Goal: Check status: Check status

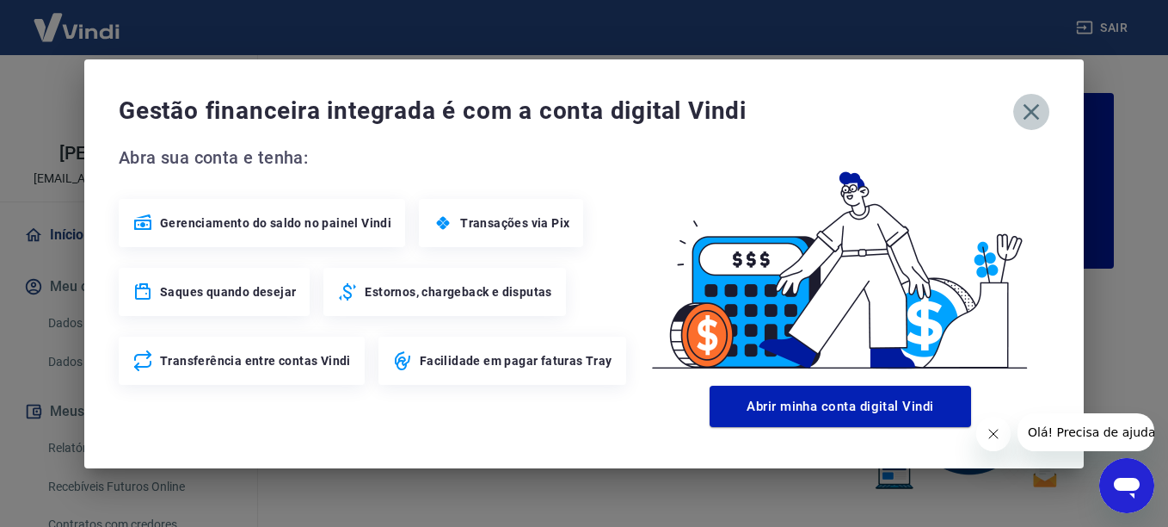
click at [1030, 113] on icon "button" at bounding box center [1032, 111] width 16 height 16
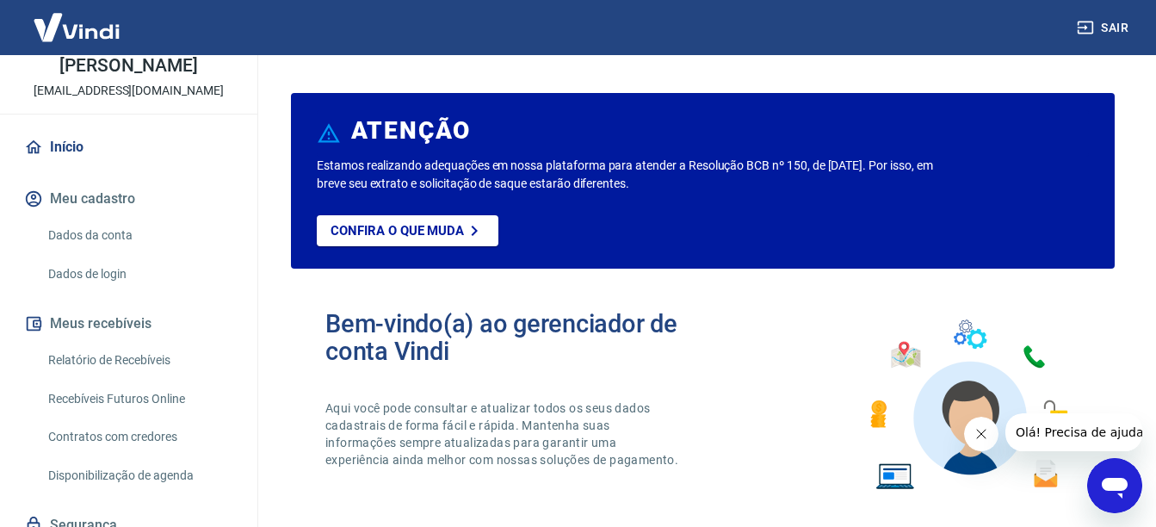
scroll to position [157, 0]
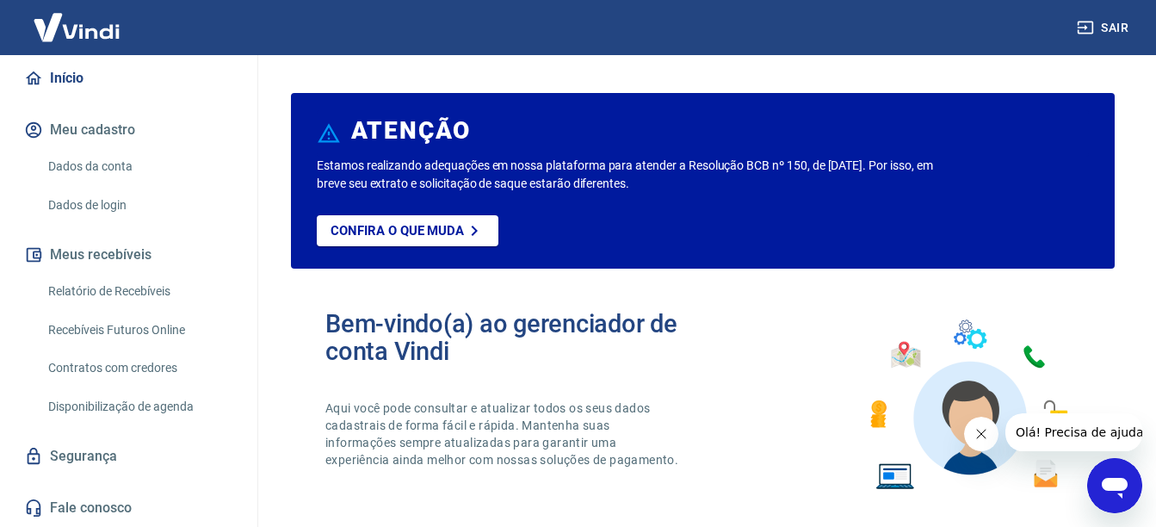
click at [129, 324] on link "Recebíveis Futuros Online" at bounding box center [138, 329] width 195 height 35
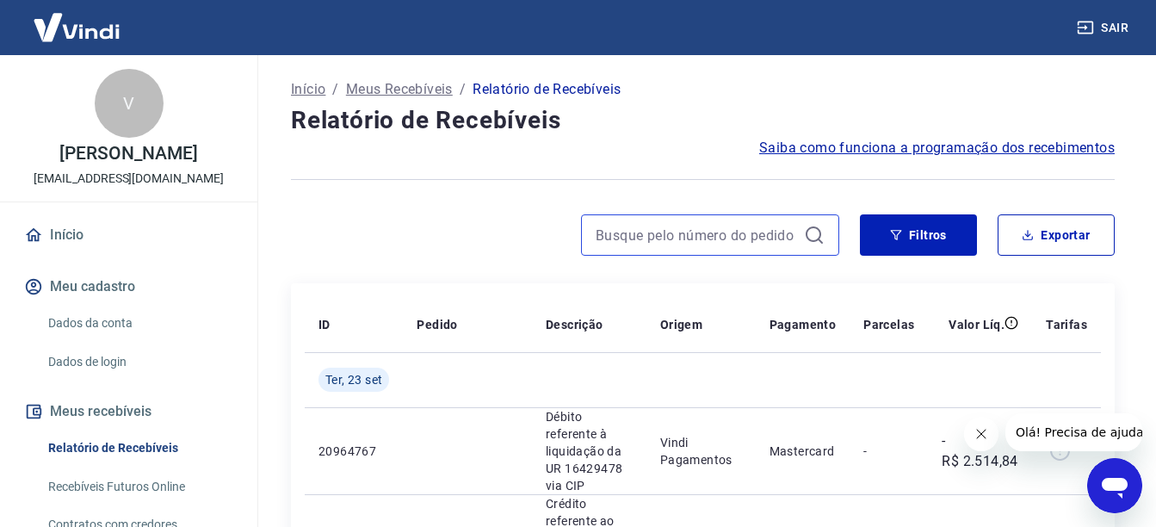
click at [788, 241] on input at bounding box center [695, 235] width 201 height 26
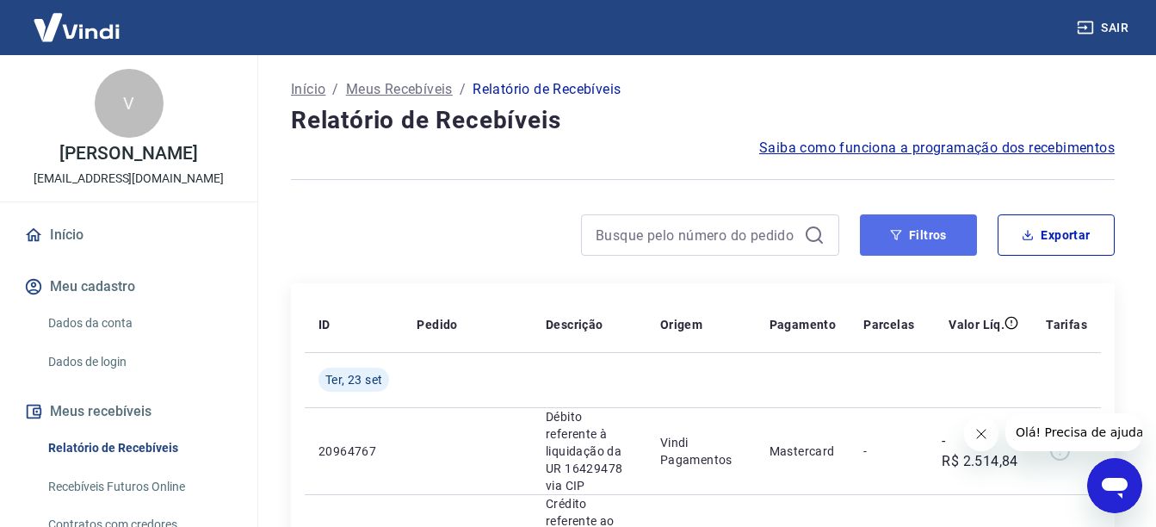
drag, startPoint x: 941, startPoint y: 231, endPoint x: 952, endPoint y: 227, distance: 10.9
click at [940, 231] on button "Filtros" at bounding box center [918, 234] width 117 height 41
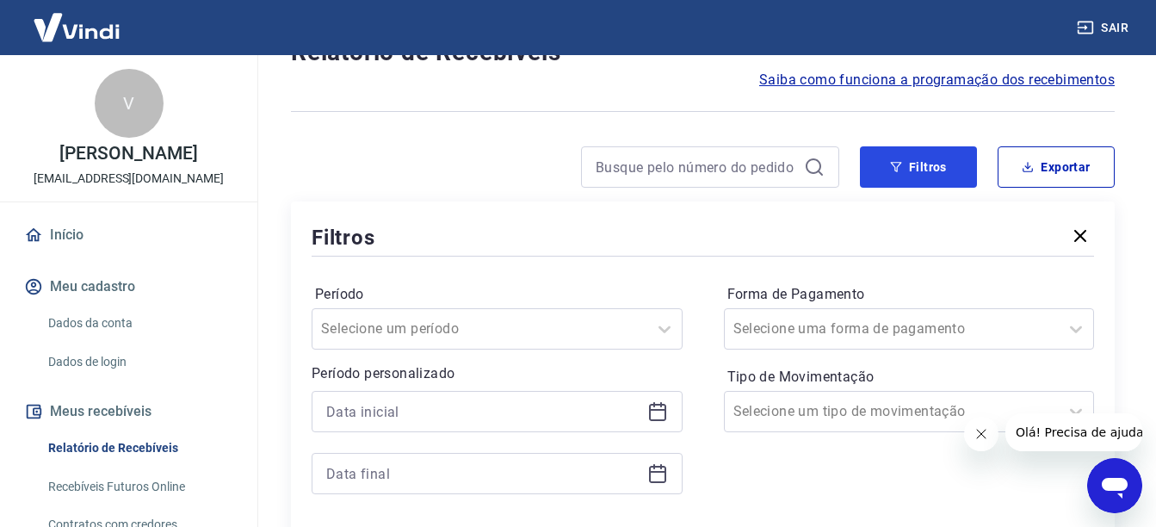
scroll to position [172, 0]
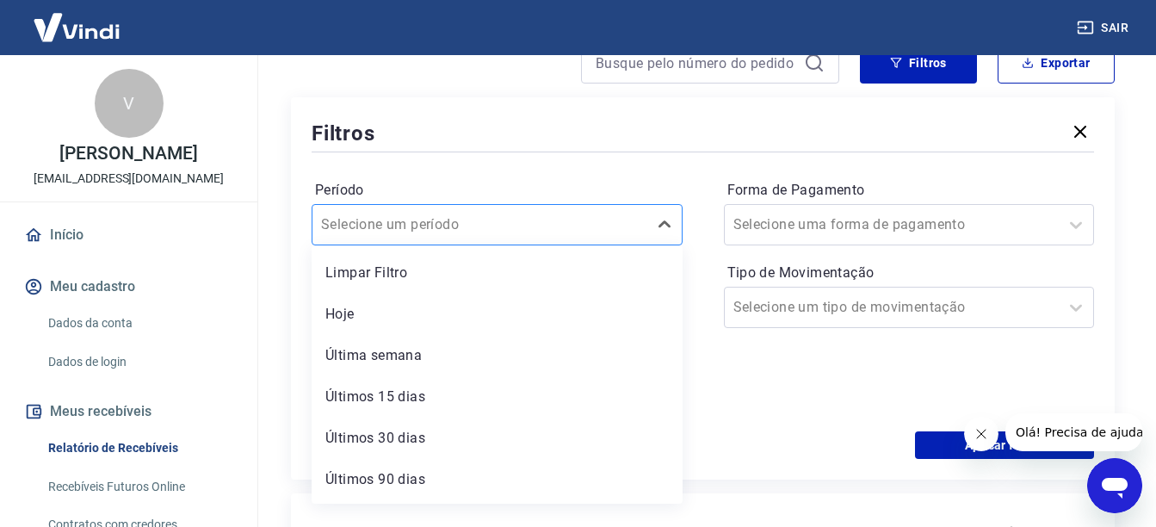
click at [444, 223] on input "Período" at bounding box center [408, 224] width 174 height 21
drag, startPoint x: 450, startPoint y: 302, endPoint x: 323, endPoint y: 319, distance: 128.5
click at [449, 302] on div "Hoje" at bounding box center [496, 314] width 371 height 34
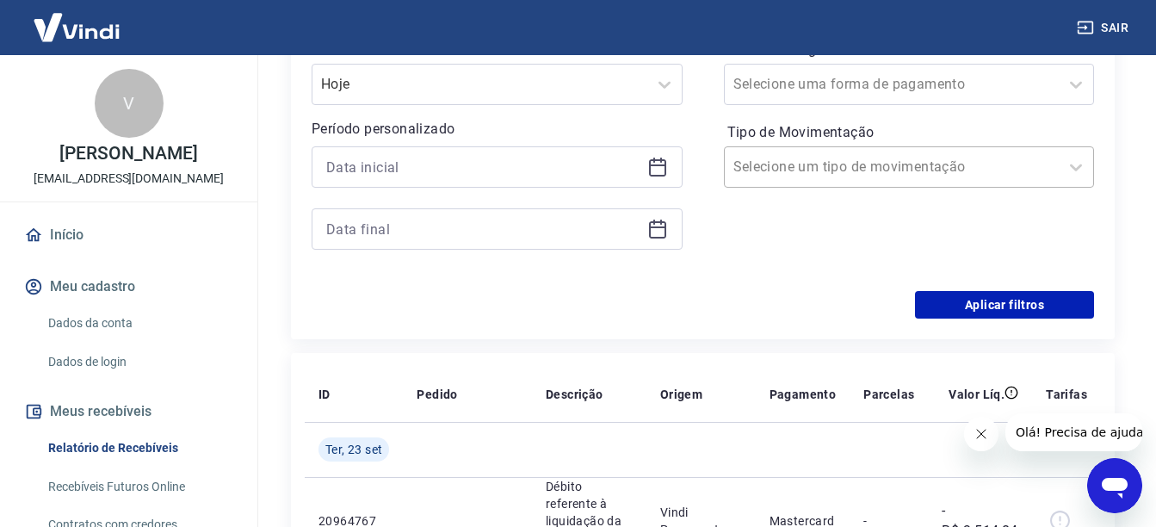
scroll to position [516, 0]
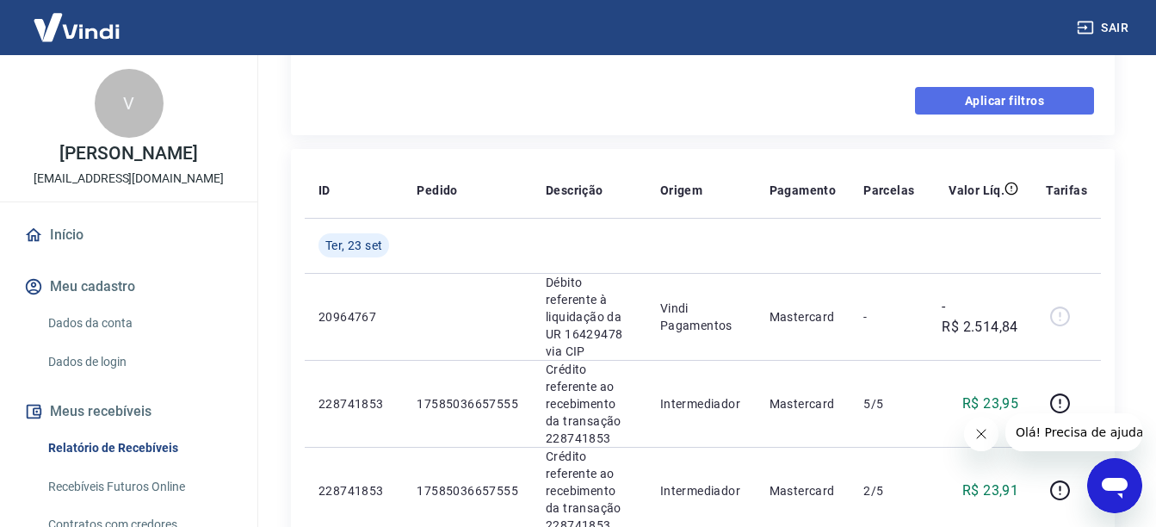
click at [970, 98] on button "Aplicar filtros" at bounding box center [1004, 101] width 179 height 28
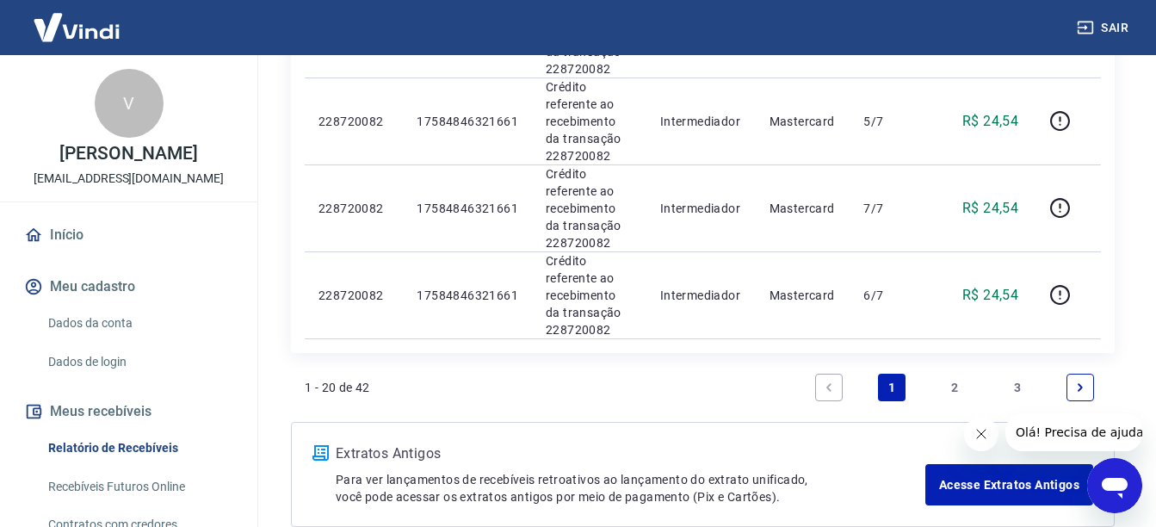
scroll to position [1902, 0]
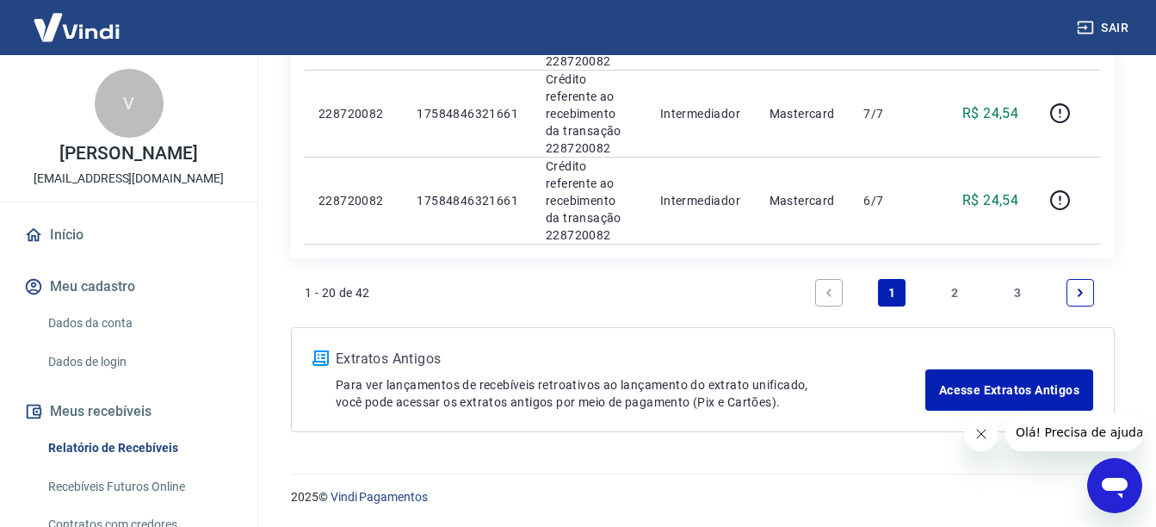
click at [663, 398] on p "Para ver lançamentos de recebíveis retroativos ao lançamento do extrato unifica…" at bounding box center [630, 393] width 589 height 34
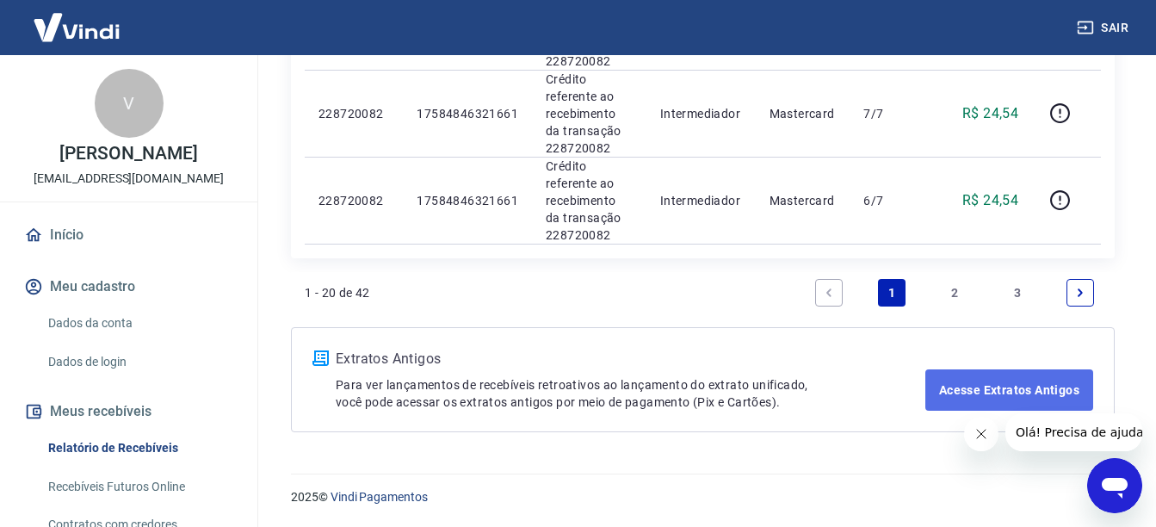
click at [1008, 396] on link "Acesse Extratos Antigos" at bounding box center [1009, 389] width 168 height 41
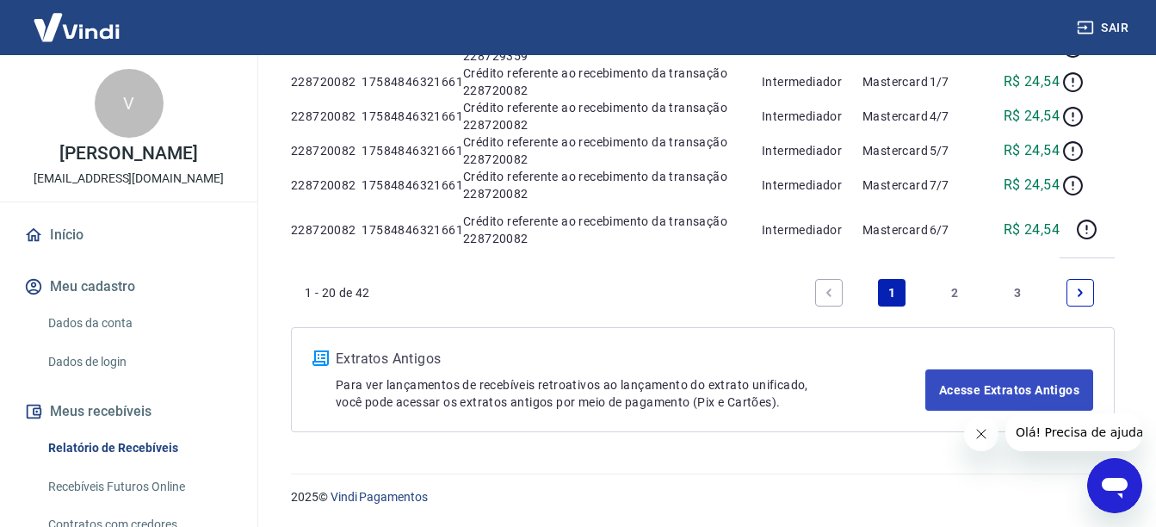
scroll to position [186, 0]
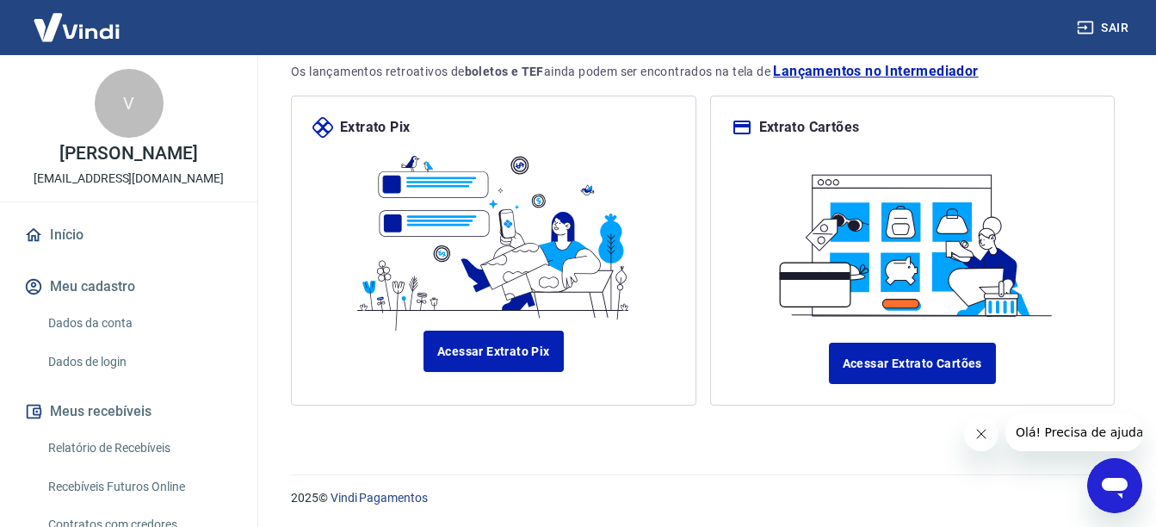
click at [987, 433] on button "Fechar mensagem da empresa" at bounding box center [980, 433] width 34 height 34
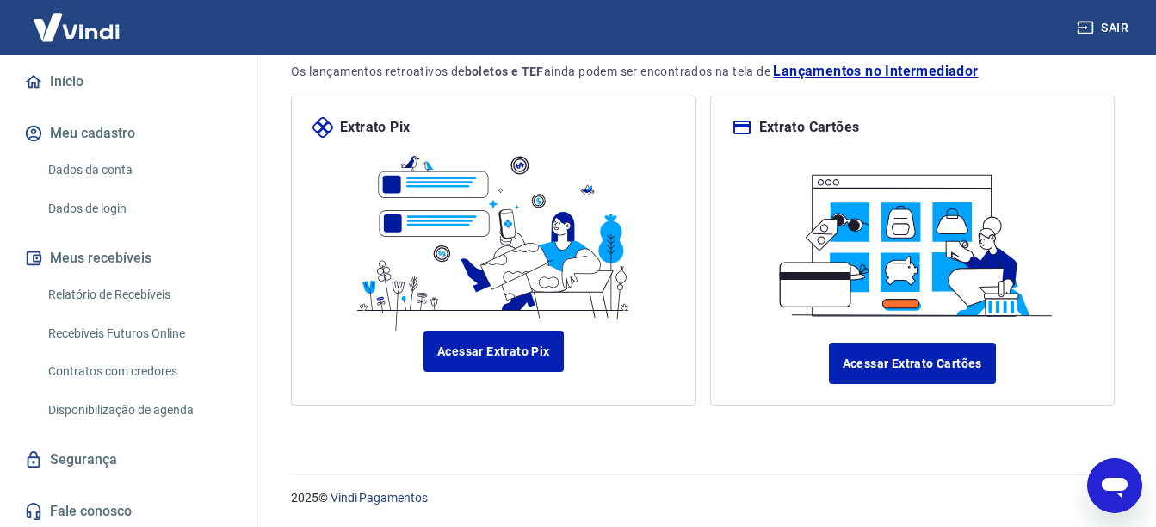
scroll to position [157, 0]
